Goal: Task Accomplishment & Management: Use online tool/utility

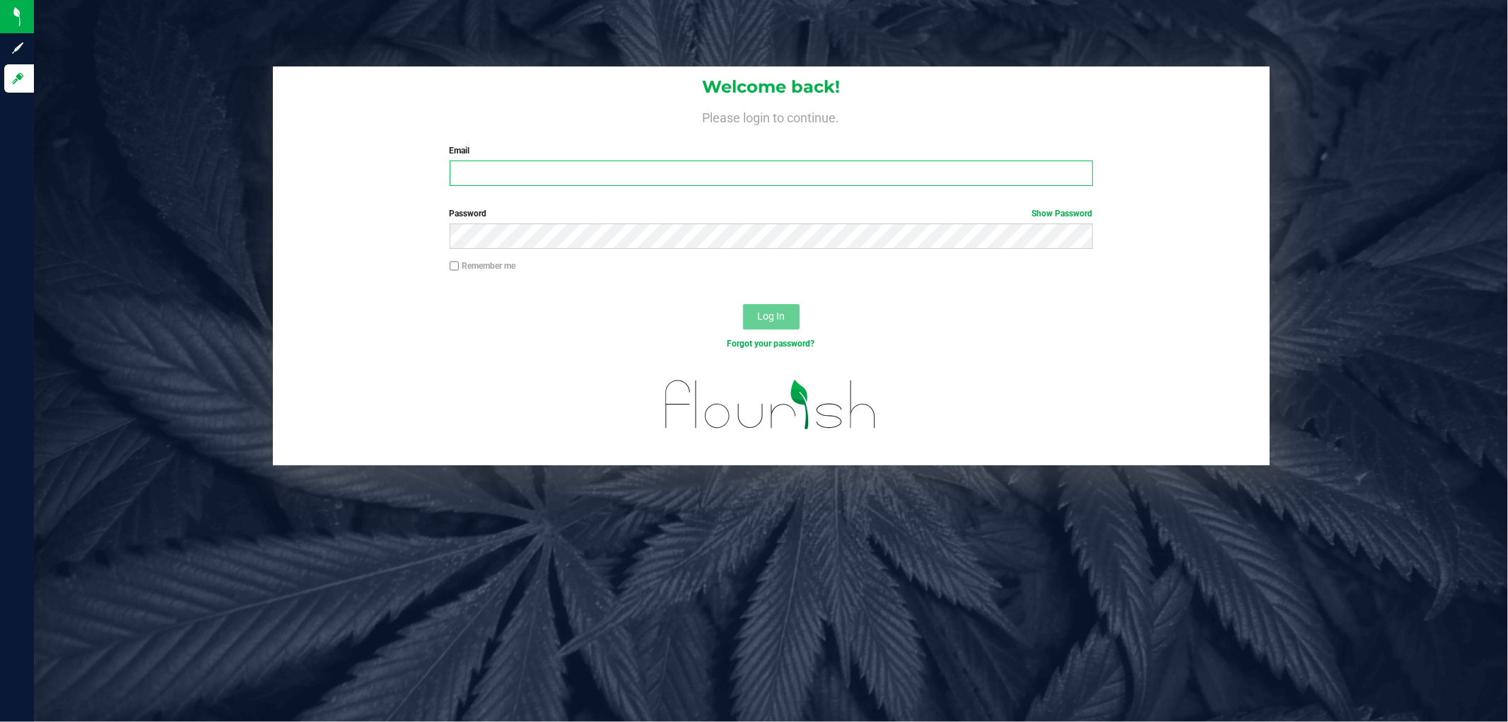
click at [603, 170] on input "Email" at bounding box center [772, 173] width 644 height 25
type input "[EMAIL_ADDRESS][DOMAIN_NAME]"
click at [743, 304] on button "Log In" at bounding box center [771, 316] width 57 height 25
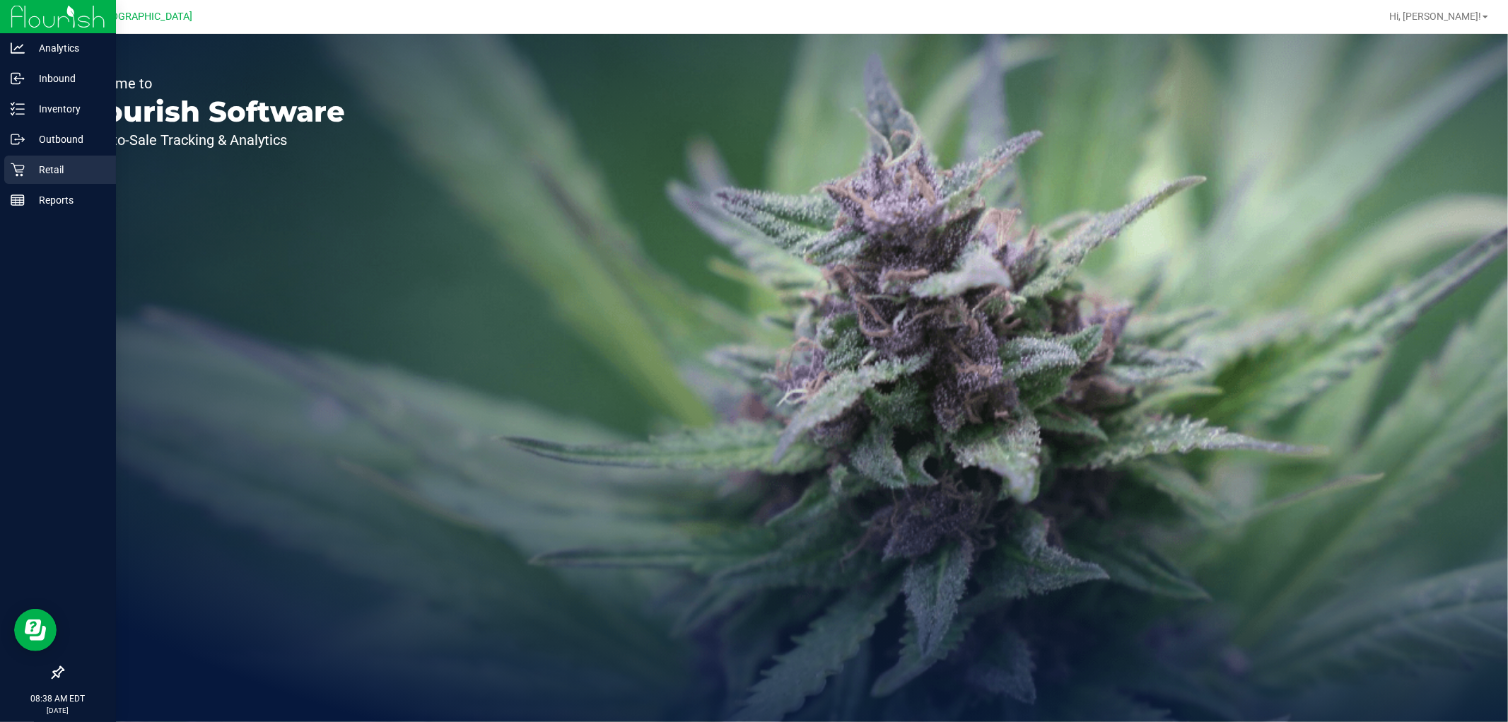
click at [57, 173] on p "Retail" at bounding box center [67, 169] width 85 height 17
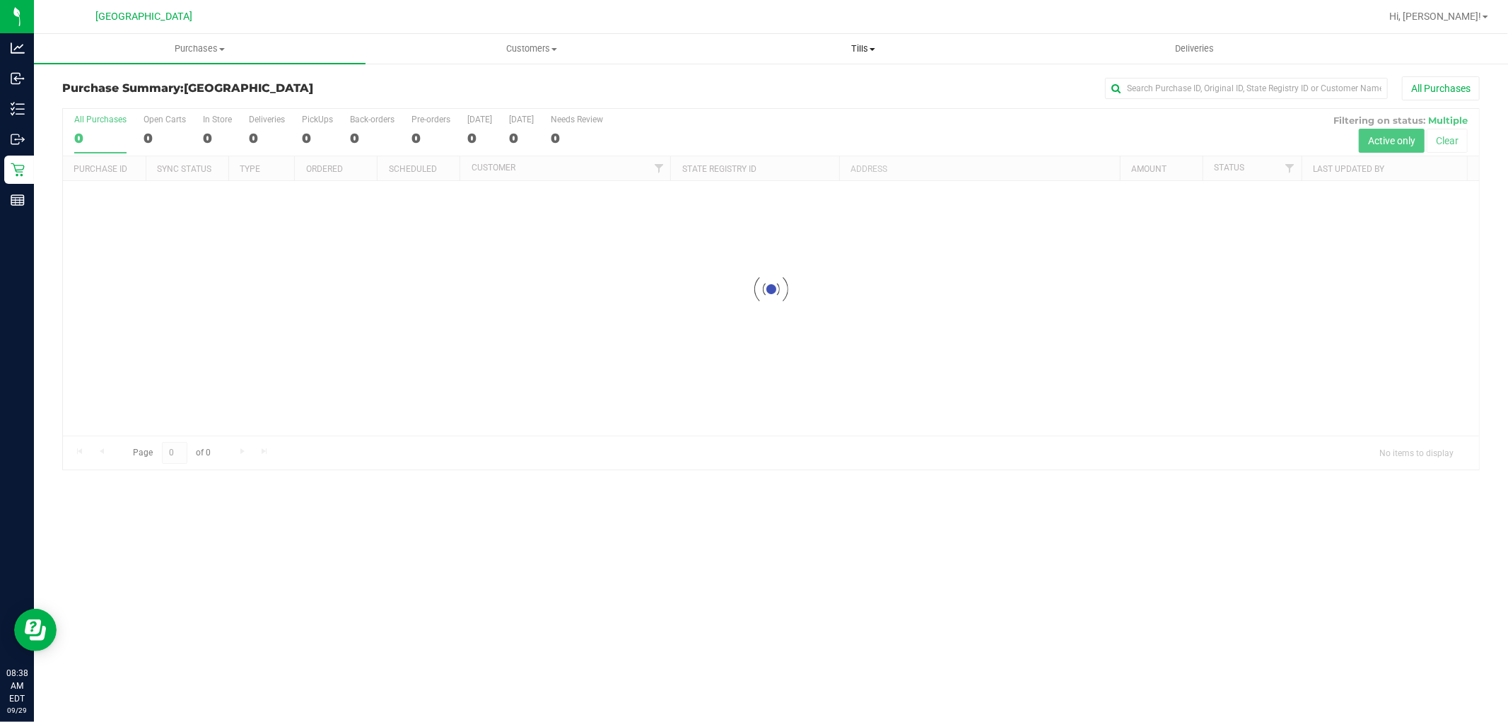
click at [864, 51] on span "Tills" at bounding box center [863, 48] width 330 height 13
click at [751, 86] on span "Manage tills" at bounding box center [744, 85] width 95 height 12
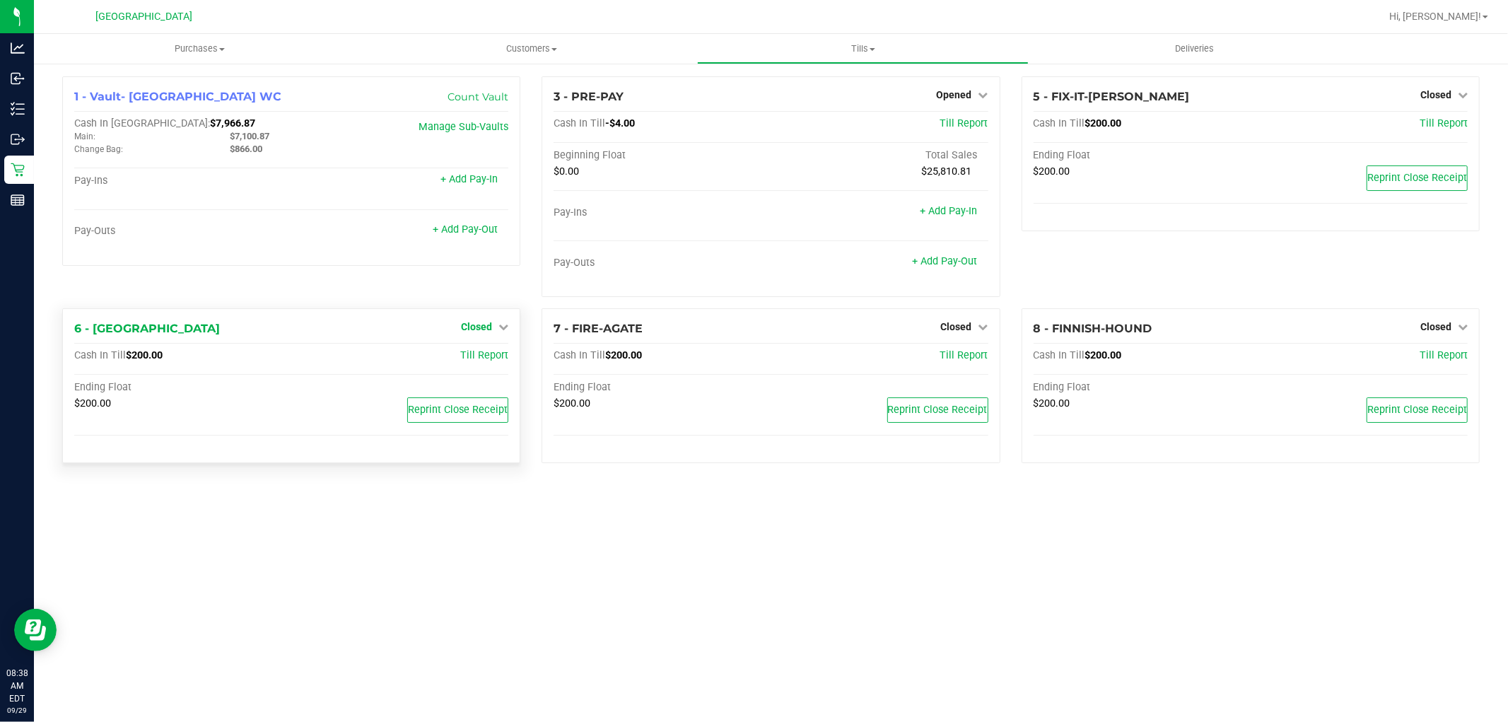
click at [499, 324] on icon at bounding box center [504, 327] width 10 height 10
click at [484, 357] on link "Open Till" at bounding box center [476, 356] width 37 height 11
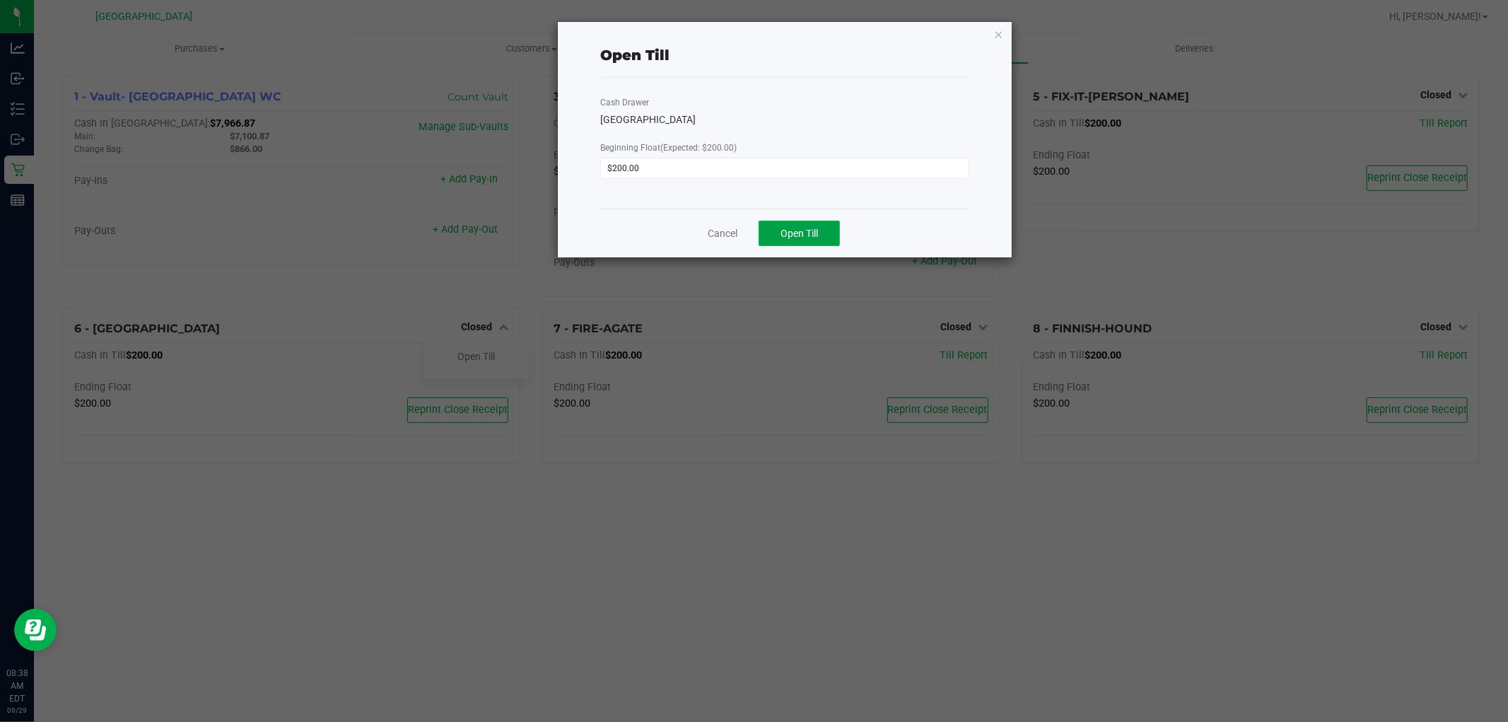
click at [797, 235] on span "Open Till" at bounding box center [799, 233] width 37 height 11
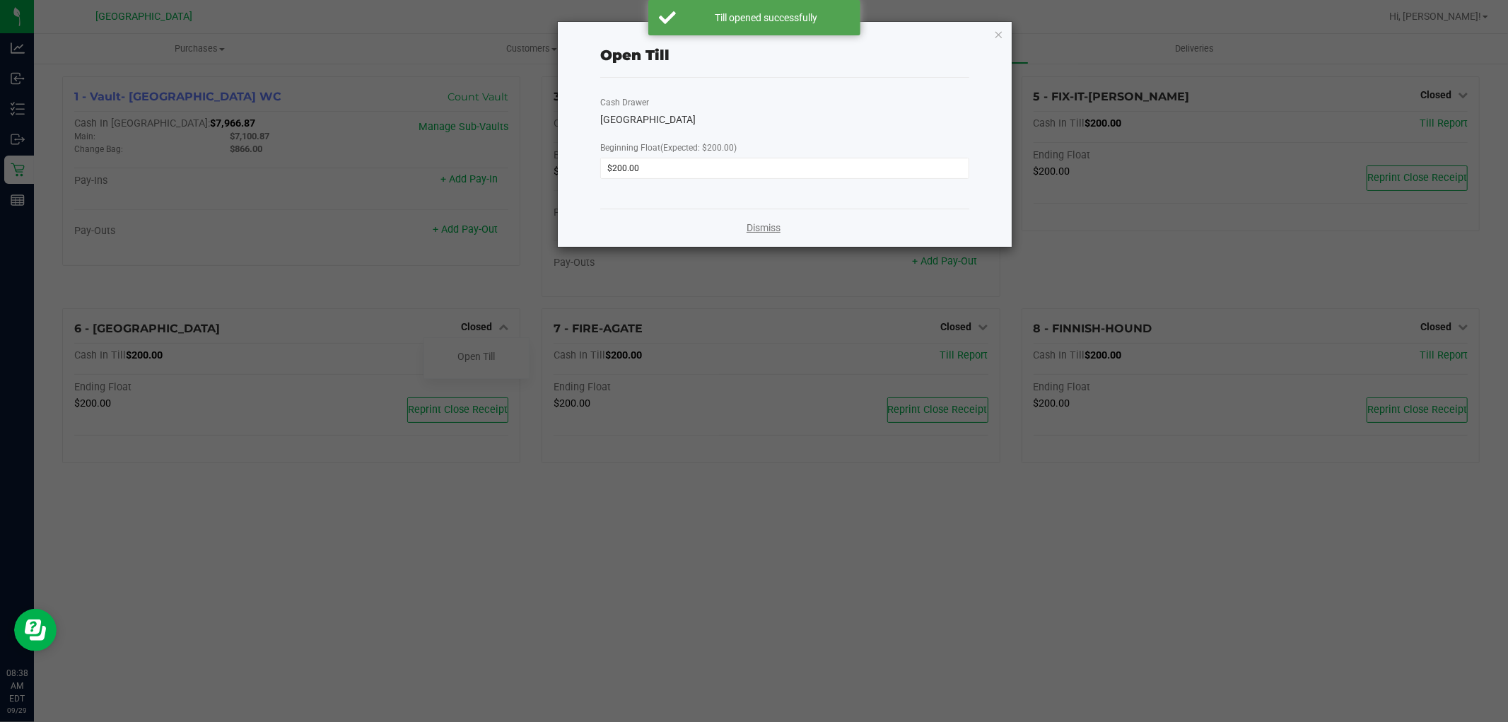
click at [766, 225] on link "Dismiss" at bounding box center [764, 228] width 34 height 15
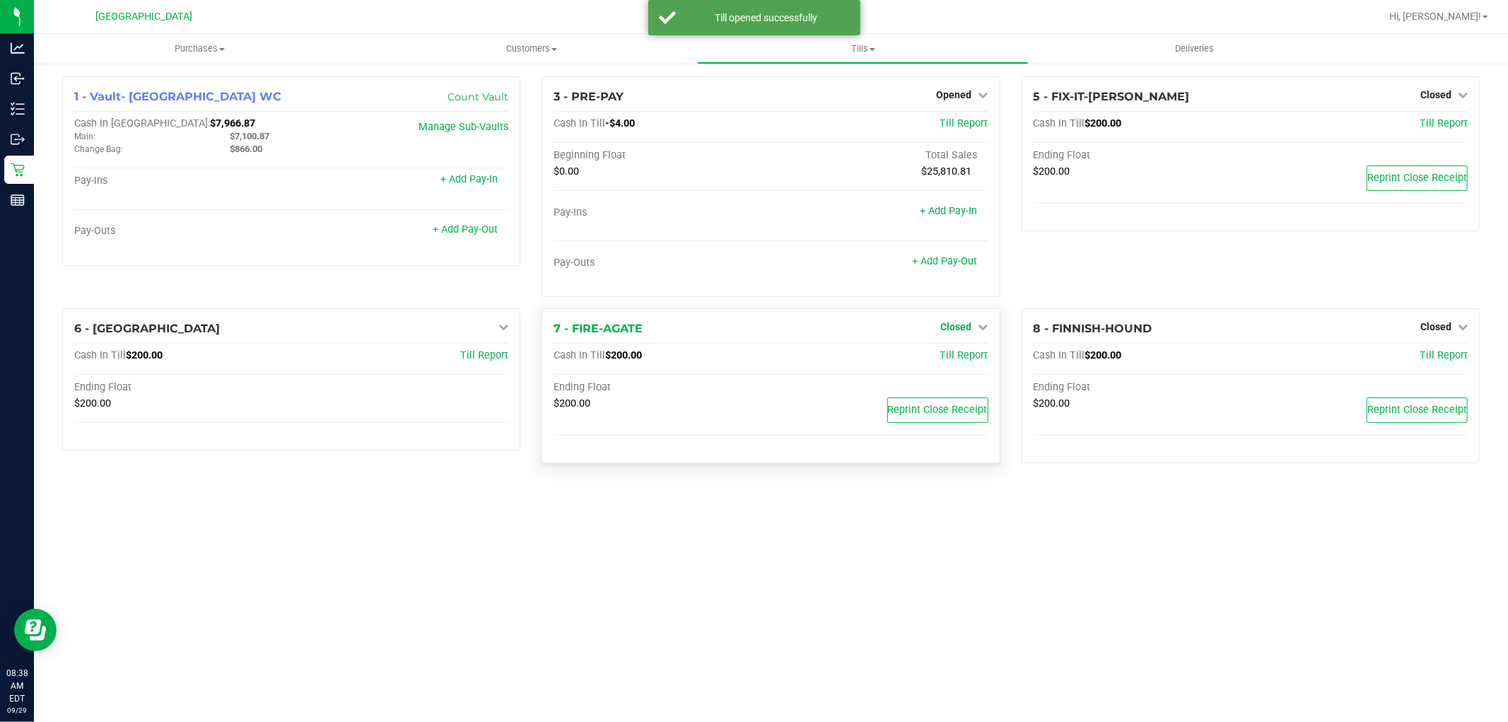
click at [950, 322] on span "Closed" at bounding box center [956, 326] width 31 height 11
click at [969, 356] on link "Open Till" at bounding box center [956, 356] width 37 height 11
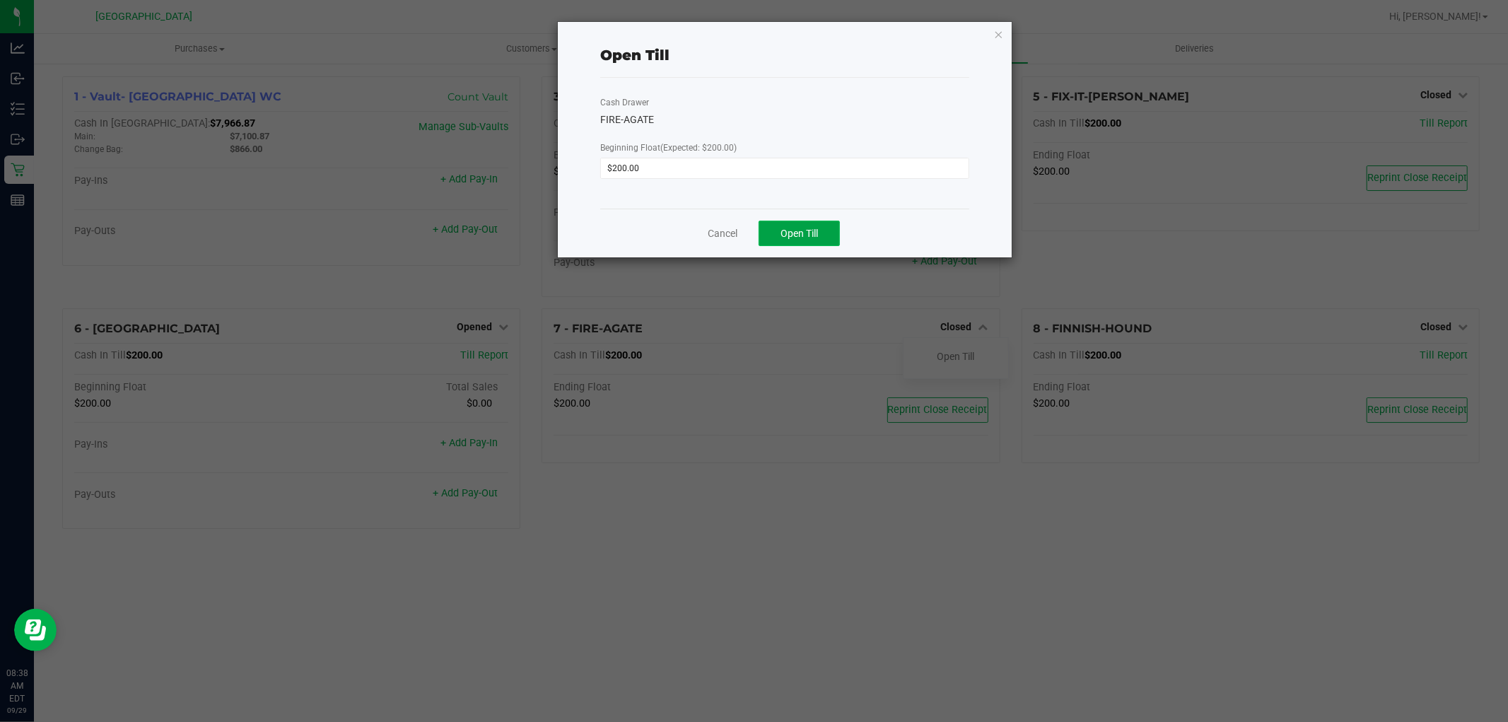
click at [781, 238] on span "Open Till" at bounding box center [799, 233] width 37 height 11
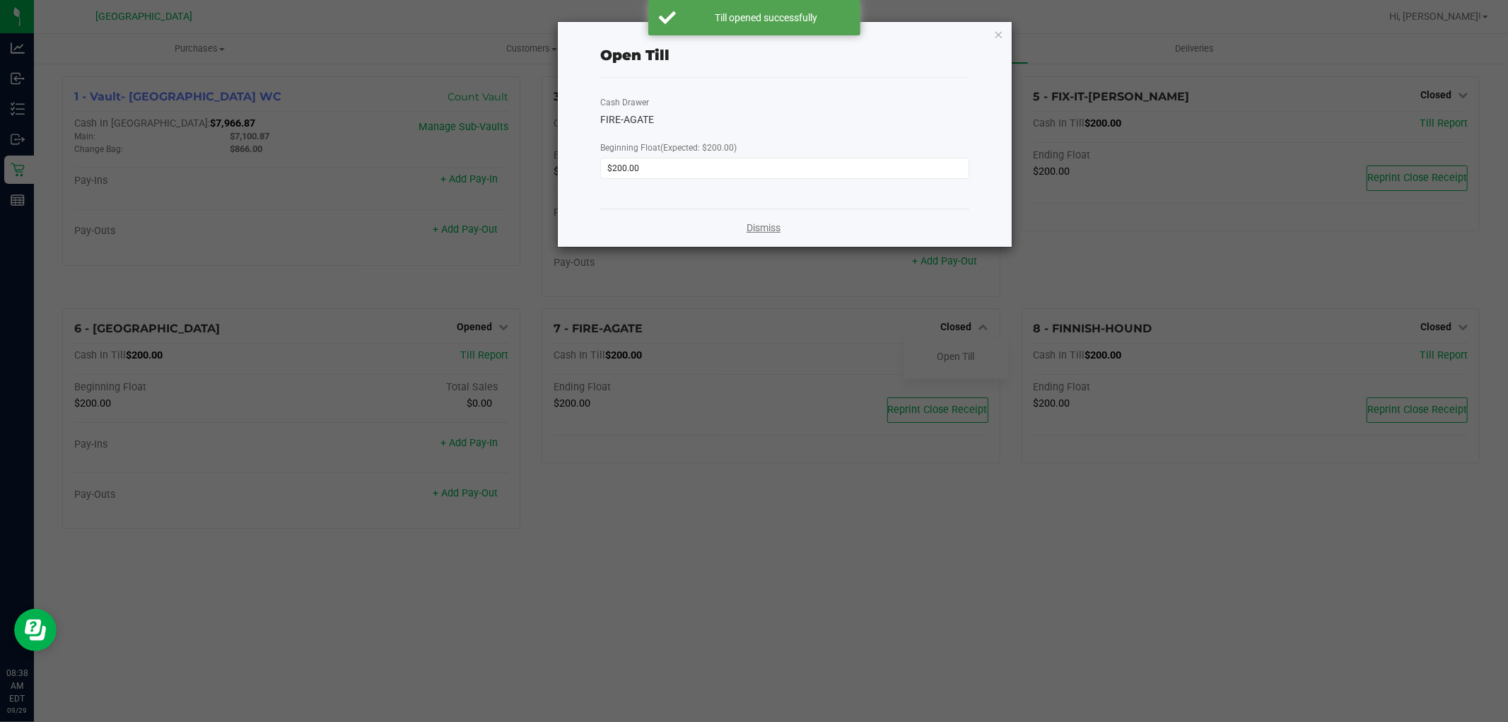
click at [774, 231] on link "Dismiss" at bounding box center [764, 228] width 34 height 15
